Goal: Task Accomplishment & Management: Manage account settings

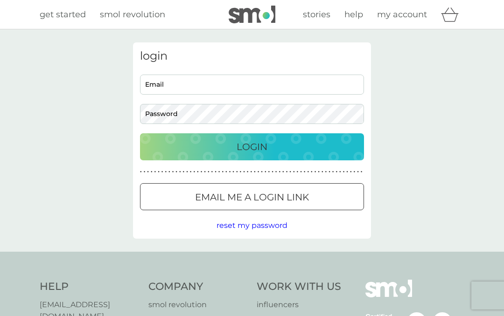
click at [155, 82] on input "Email" at bounding box center [252, 85] width 224 height 20
type input "[EMAIL_ADDRESS][PERSON_NAME][DOMAIN_NAME]"
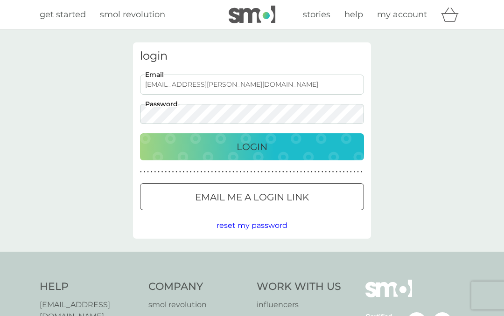
click at [224, 149] on div "Login" at bounding box center [251, 146] width 205 height 15
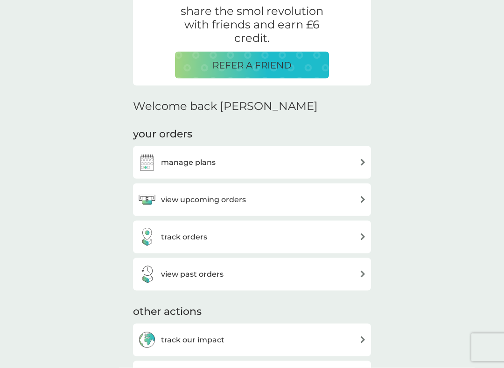
scroll to position [189, 0]
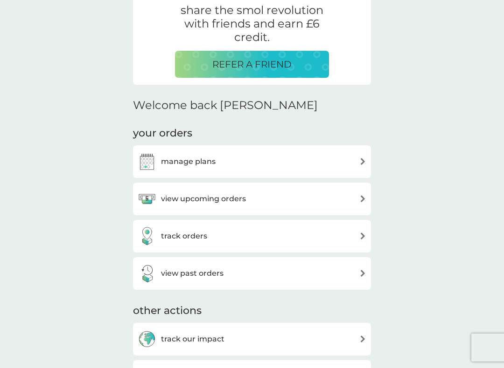
click at [360, 160] on img at bounding box center [362, 161] width 7 height 7
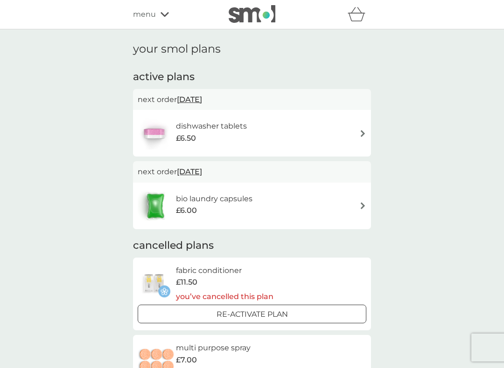
click at [362, 204] on img at bounding box center [362, 205] width 7 height 7
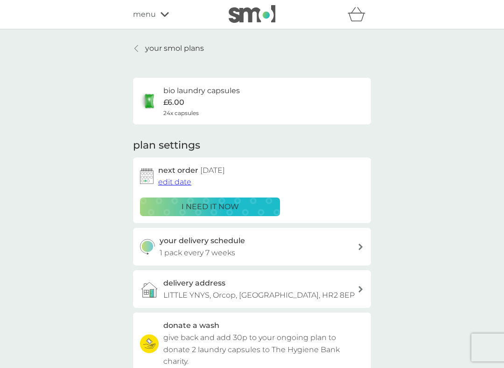
click at [152, 174] on img at bounding box center [147, 176] width 14 height 16
click at [177, 179] on span "edit date" at bounding box center [174, 182] width 33 height 9
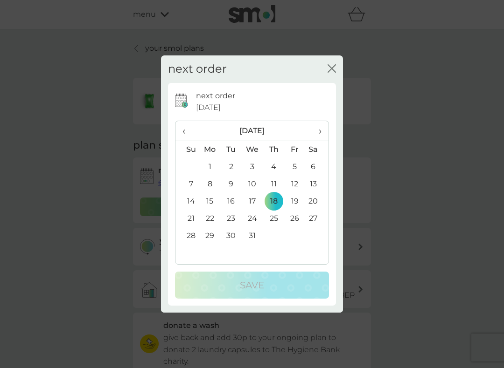
click at [335, 68] on icon "close" at bounding box center [331, 68] width 8 height 8
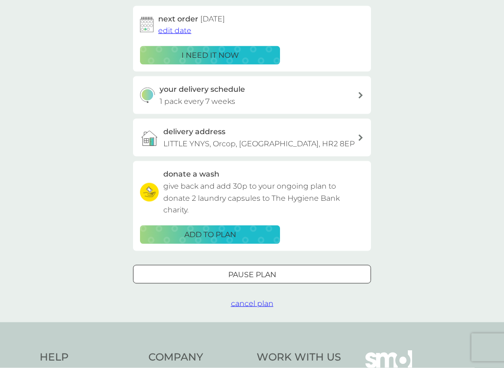
click at [239, 275] on div at bounding box center [252, 275] width 34 height 10
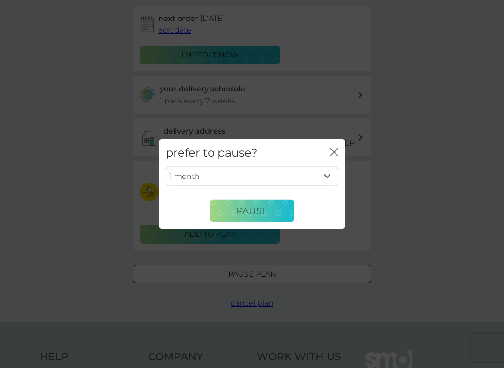
click at [329, 171] on select "1 month 2 months 3 months 4 months 5 months 6 months" at bounding box center [252, 177] width 173 height 20
select select "6"
click at [250, 214] on span "Pause" at bounding box center [252, 210] width 32 height 11
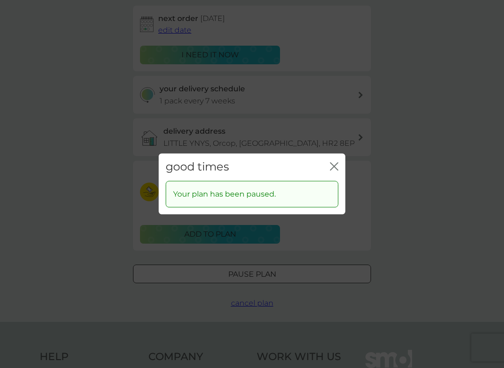
click at [337, 163] on icon "close" at bounding box center [336, 166] width 4 height 7
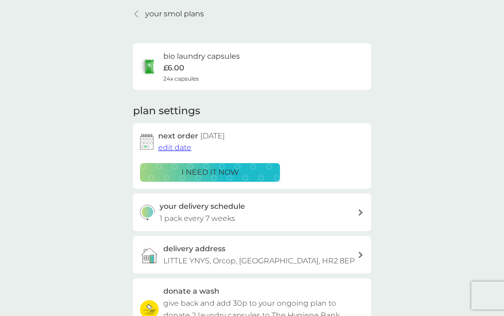
scroll to position [0, 0]
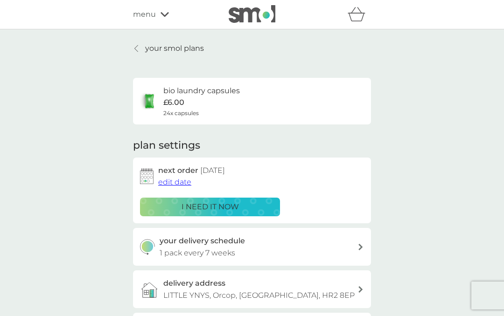
click at [154, 53] on p "your smol plans" at bounding box center [174, 48] width 59 height 12
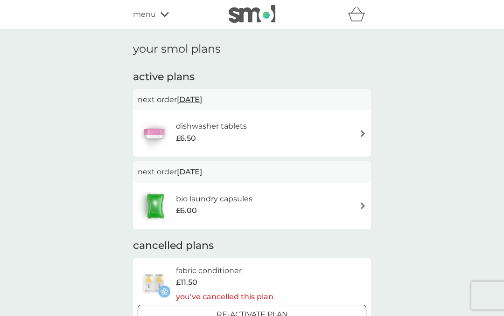
click at [365, 128] on div "dishwasher tablets £6.50" at bounding box center [252, 133] width 229 height 33
